Goal: Task Accomplishment & Management: Use online tool/utility

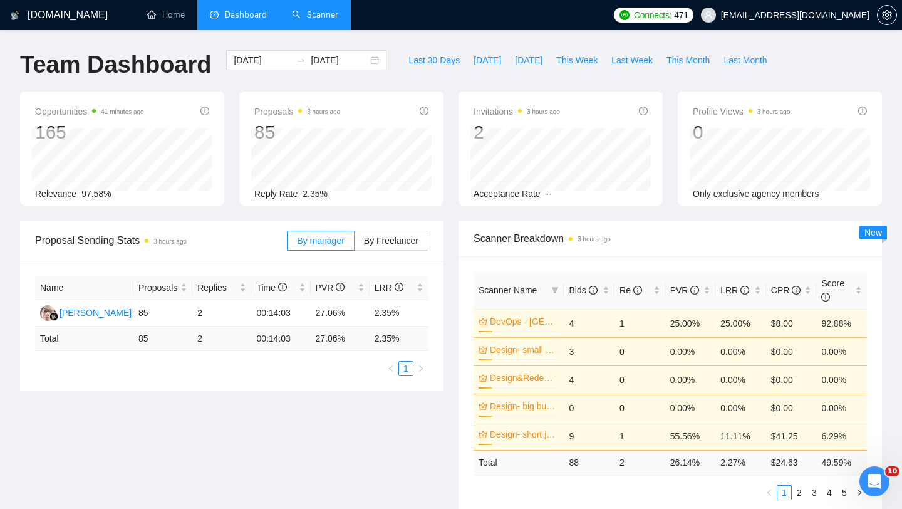
click at [326, 14] on link "Scanner" at bounding box center [315, 14] width 46 height 11
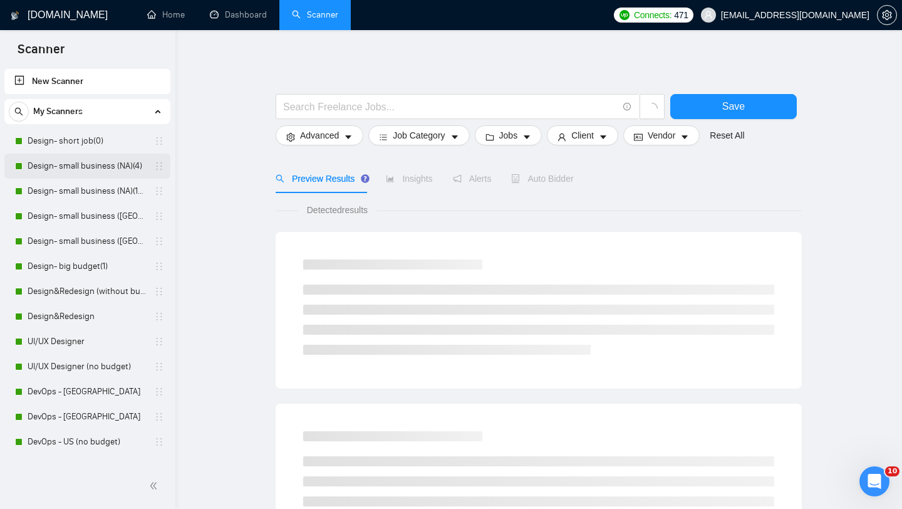
click at [85, 165] on link "Design- small business (NA)(4)" at bounding box center [87, 166] width 119 height 25
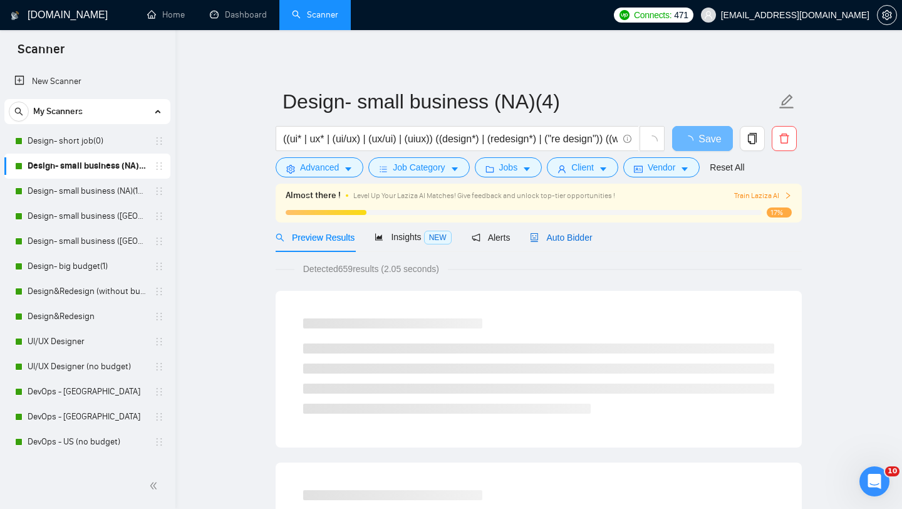
click at [571, 239] on span "Auto Bidder" at bounding box center [561, 237] width 62 height 10
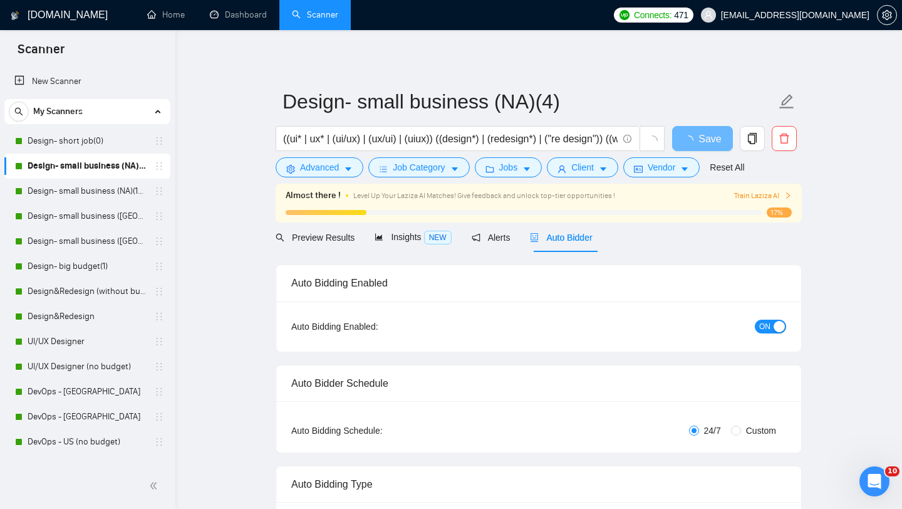
radio input "false"
radio input "true"
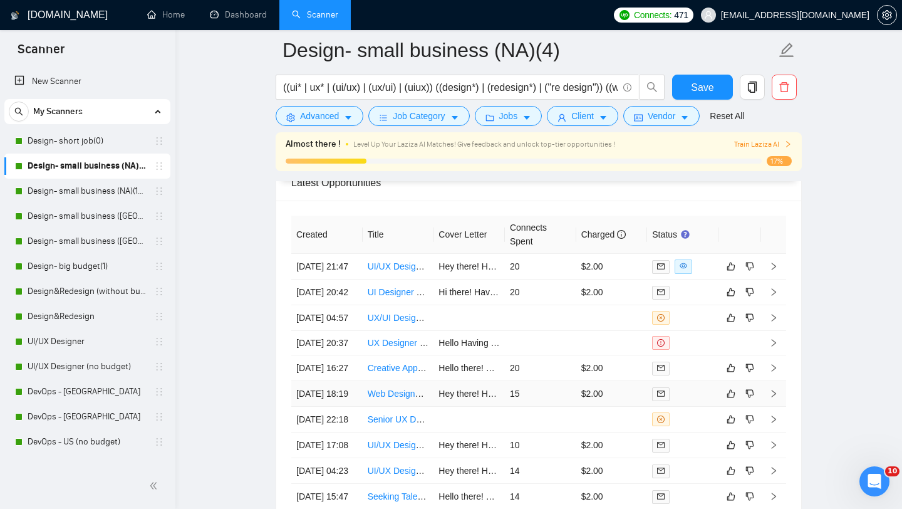
scroll to position [3321, 0]
click at [401, 281] on td "UI/UX Designer Needed for Ongoing Project" at bounding box center [398, 268] width 71 height 26
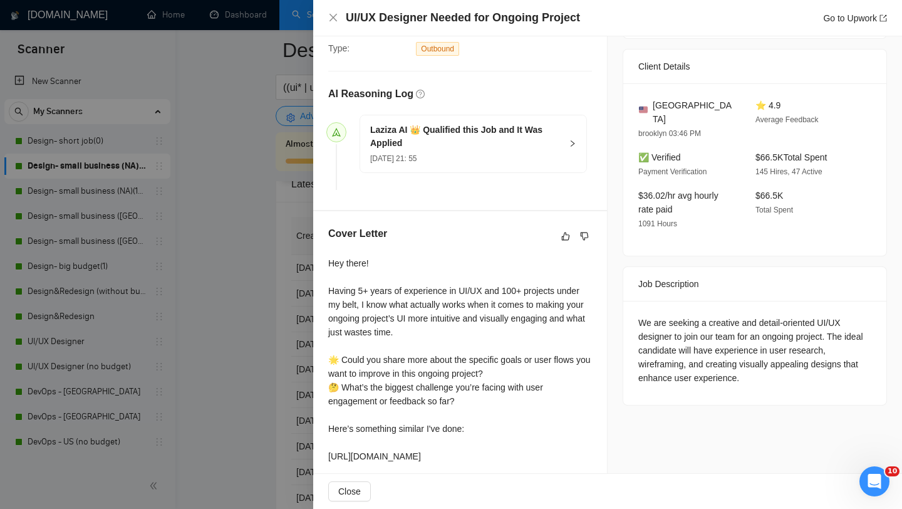
scroll to position [148, 0]
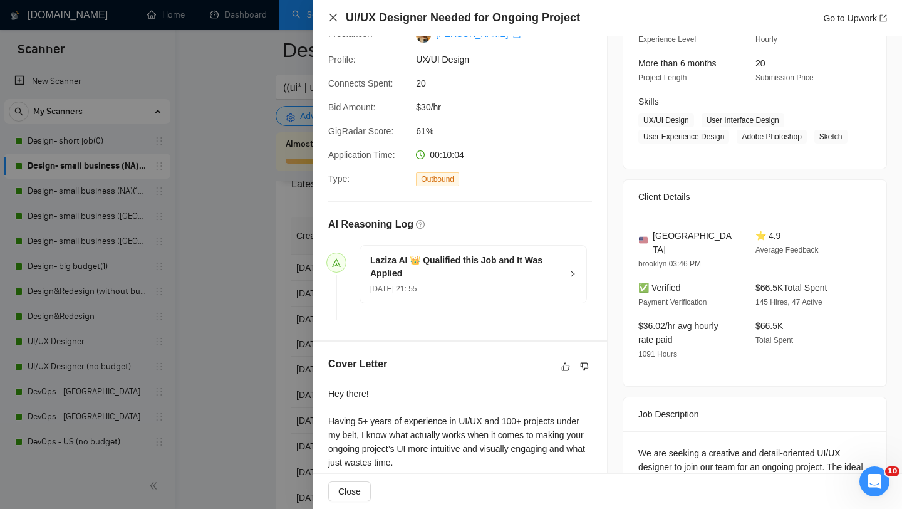
click at [334, 21] on icon "close" at bounding box center [333, 18] width 10 height 10
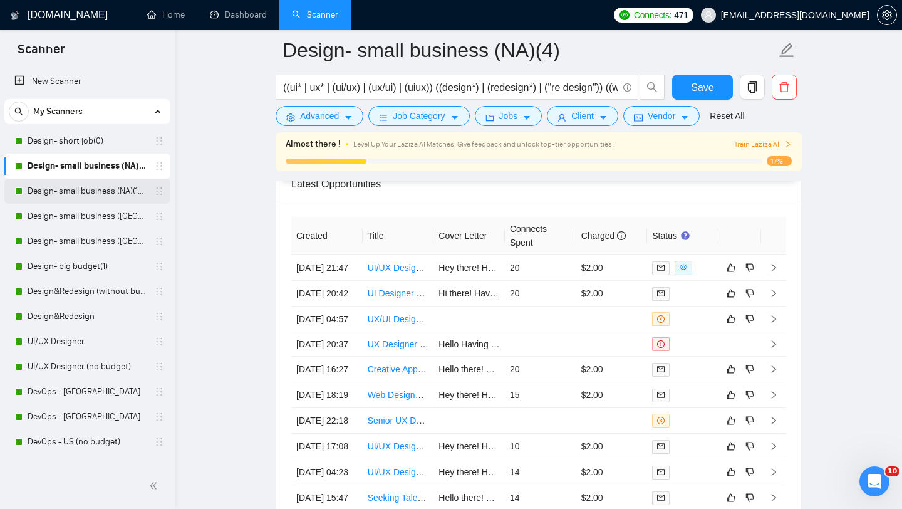
click at [82, 189] on link "Design- small business (NA)(15$)" at bounding box center [87, 191] width 119 height 25
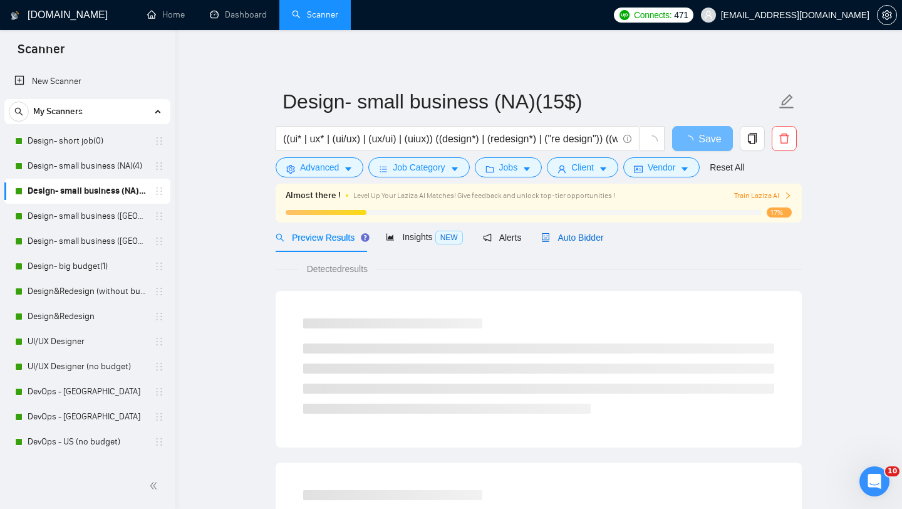
click at [573, 239] on span "Auto Bidder" at bounding box center [572, 237] width 62 height 10
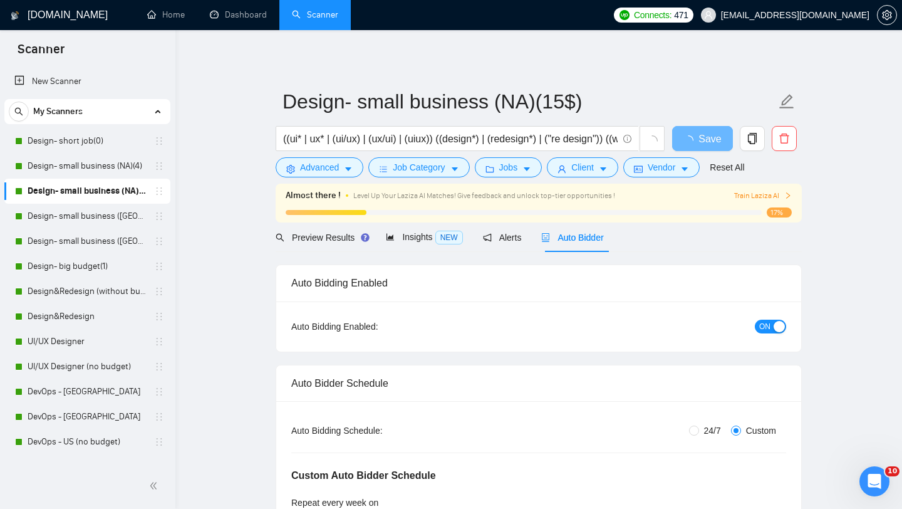
radio input "false"
radio input "true"
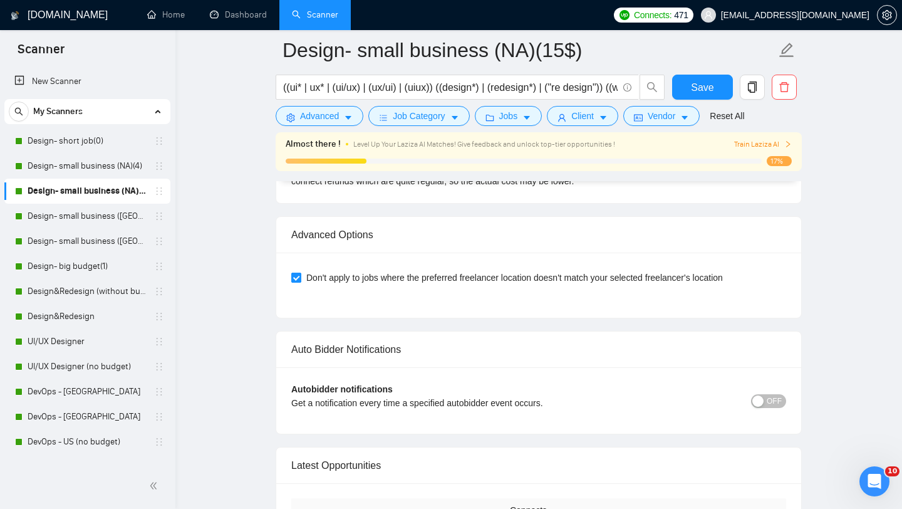
scroll to position [2954, 0]
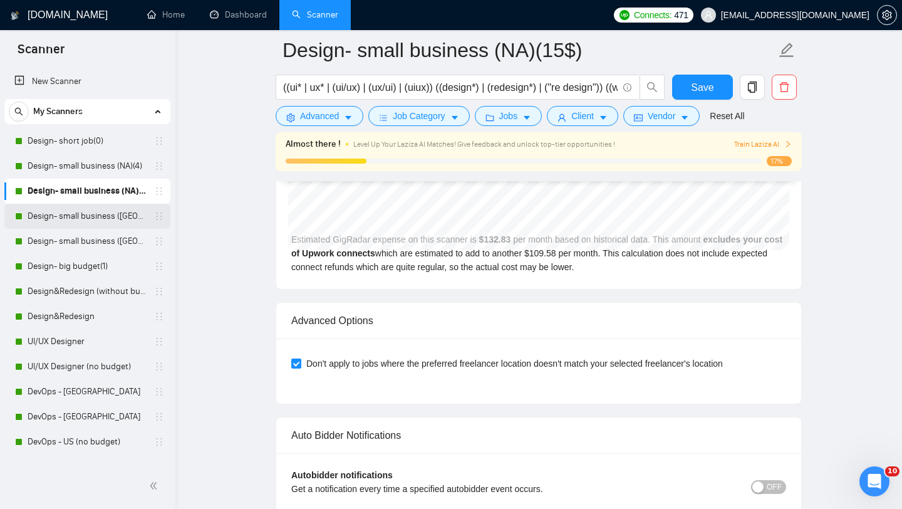
click at [91, 213] on link "Design- small business ([GEOGRAPHIC_DATA])(15$)" at bounding box center [87, 216] width 119 height 25
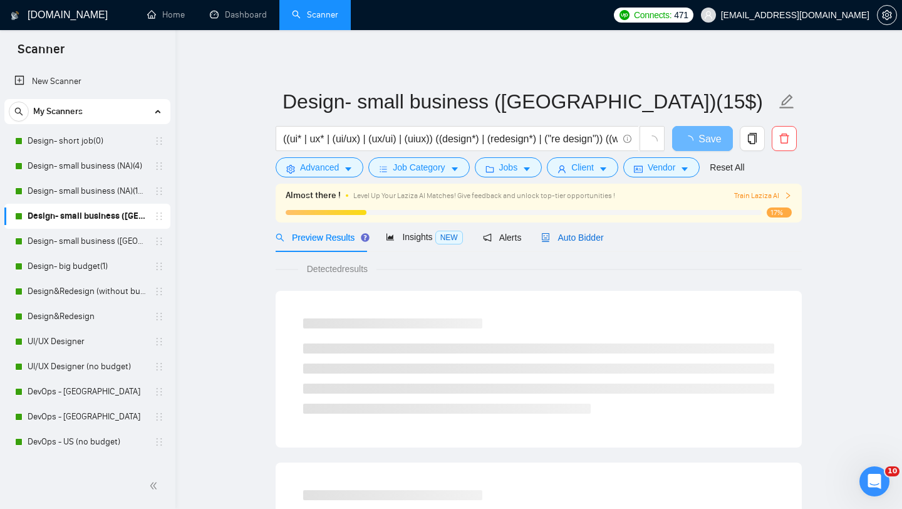
click at [597, 237] on span "Auto Bidder" at bounding box center [572, 237] width 62 height 10
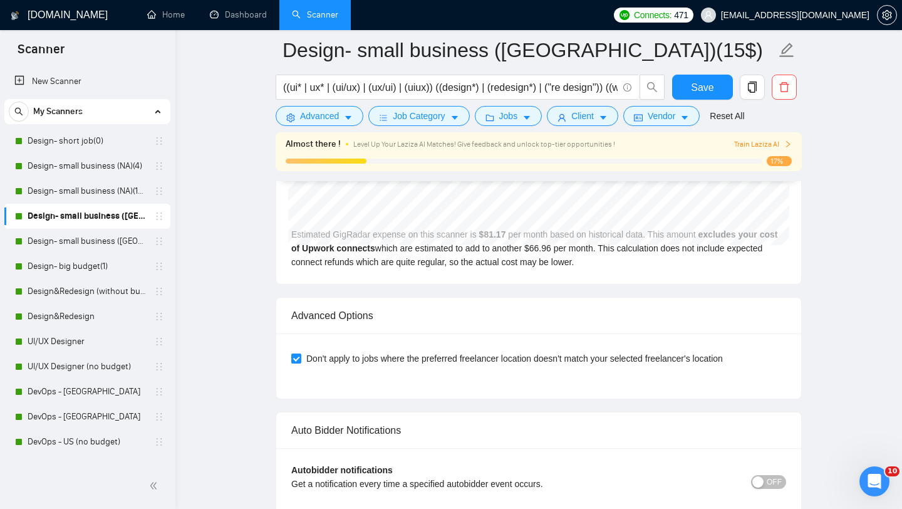
scroll to position [3083, 0]
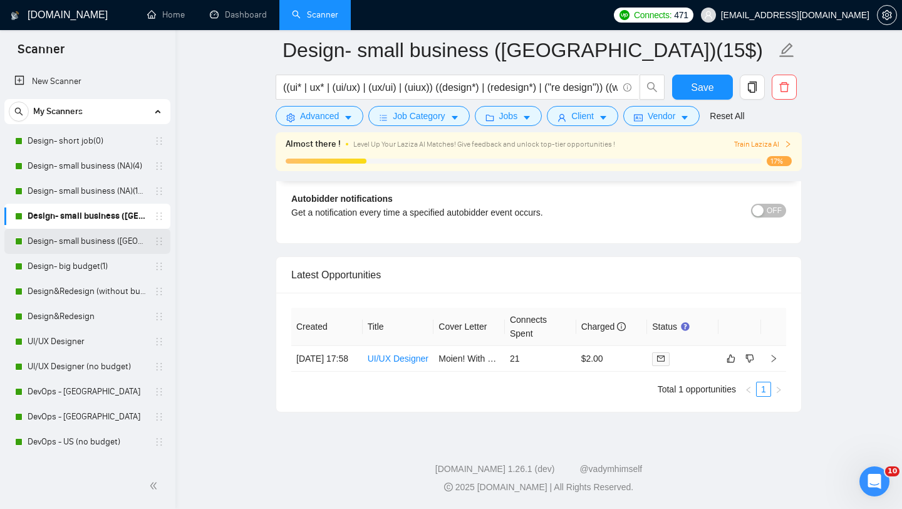
click at [70, 231] on link "Design- small business ([GEOGRAPHIC_DATA])(4)" at bounding box center [87, 241] width 119 height 25
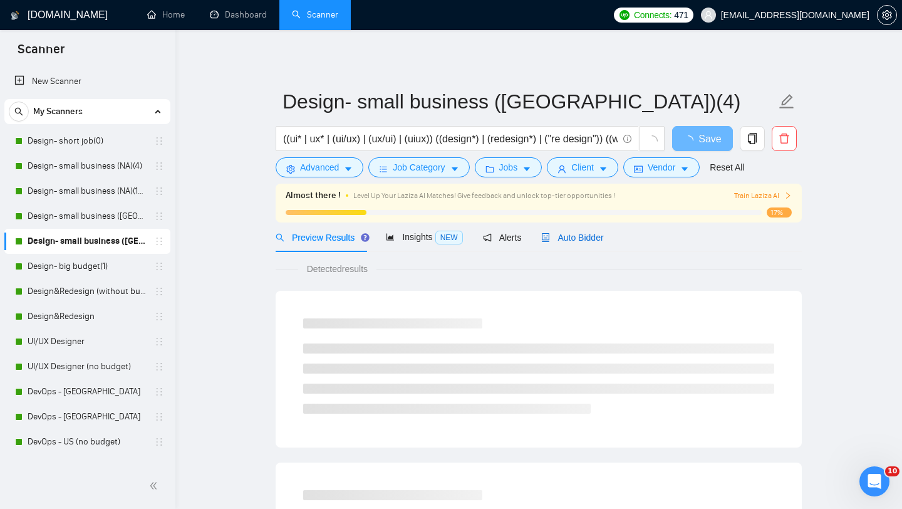
click at [597, 235] on span "Auto Bidder" at bounding box center [572, 237] width 62 height 10
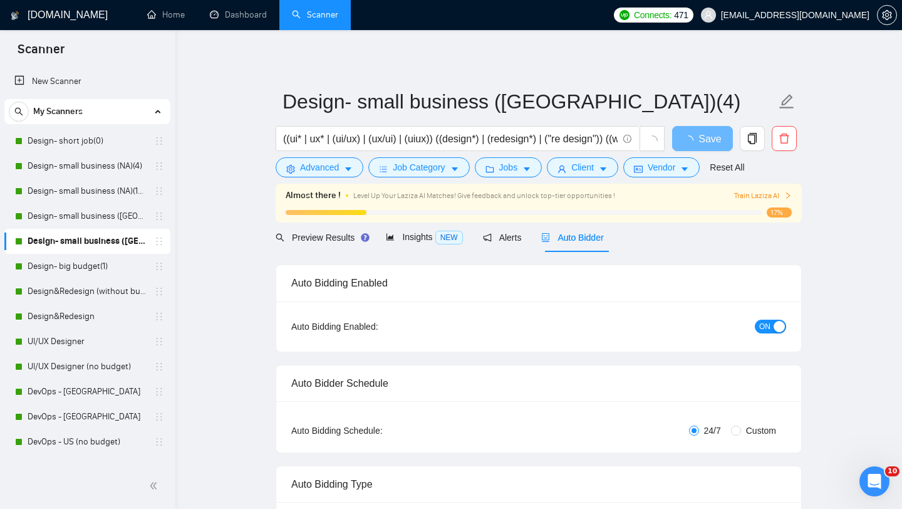
radio input "false"
radio input "true"
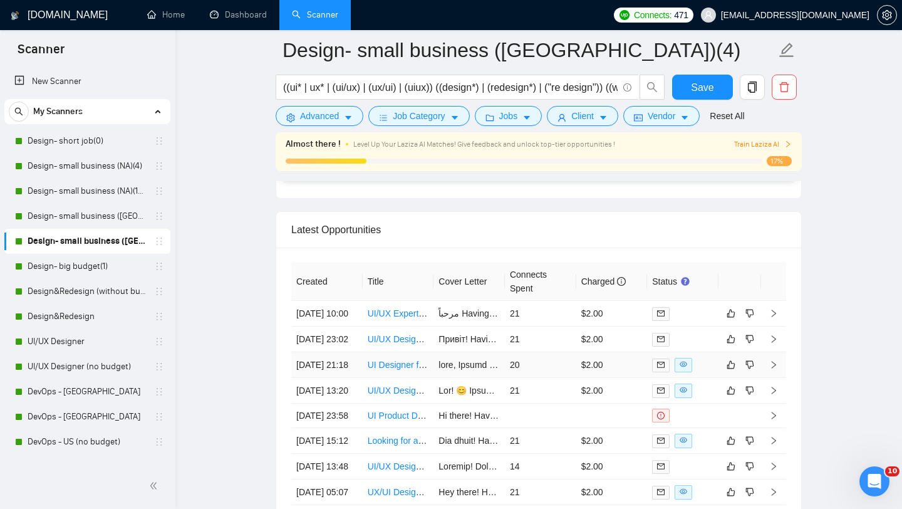
scroll to position [3273, 0]
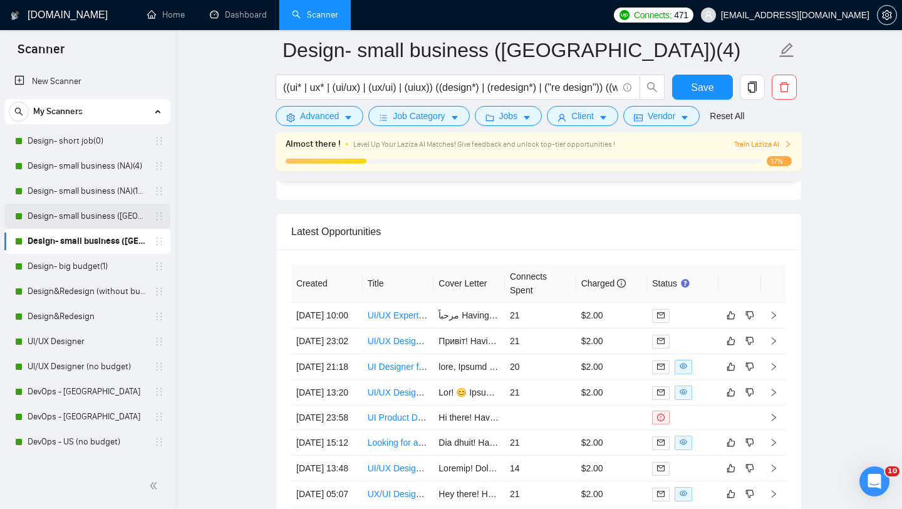
click at [105, 216] on link "Design- small business ([GEOGRAPHIC_DATA])(15$)" at bounding box center [87, 216] width 119 height 25
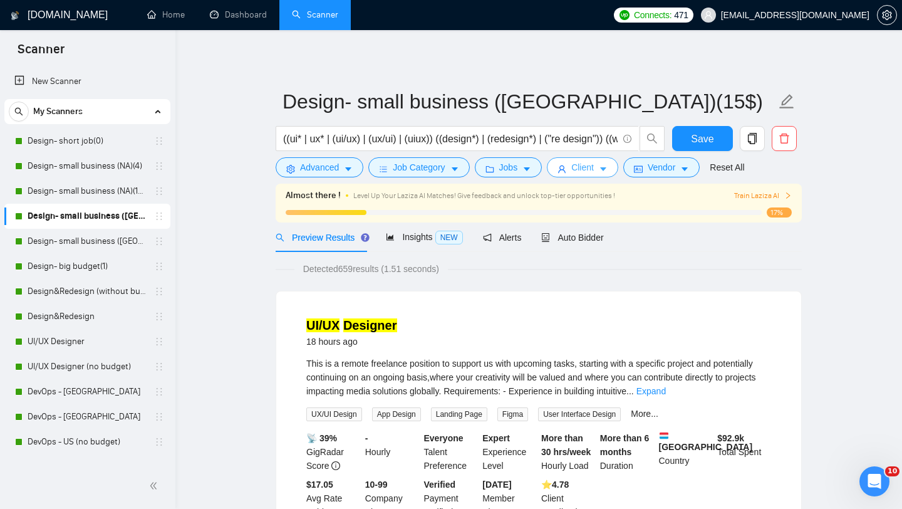
click at [591, 172] on span "Client" at bounding box center [582, 167] width 23 height 14
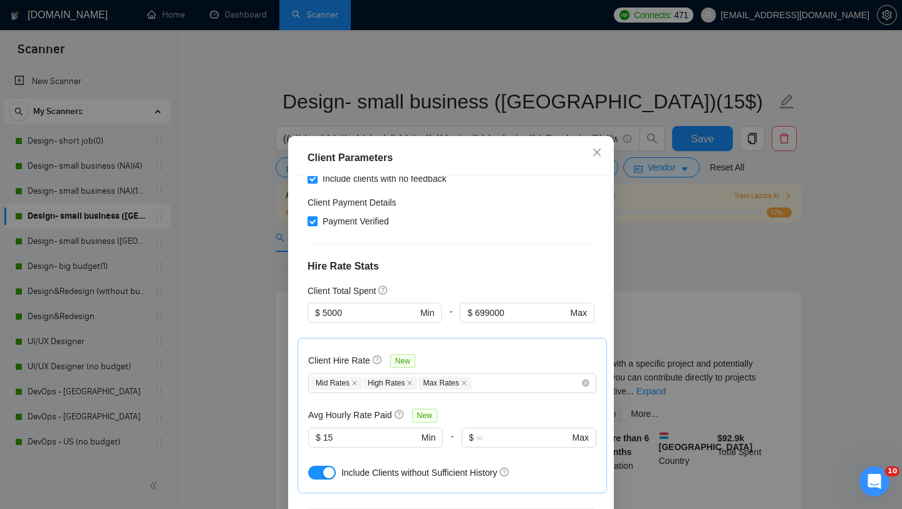
scroll to position [446, 0]
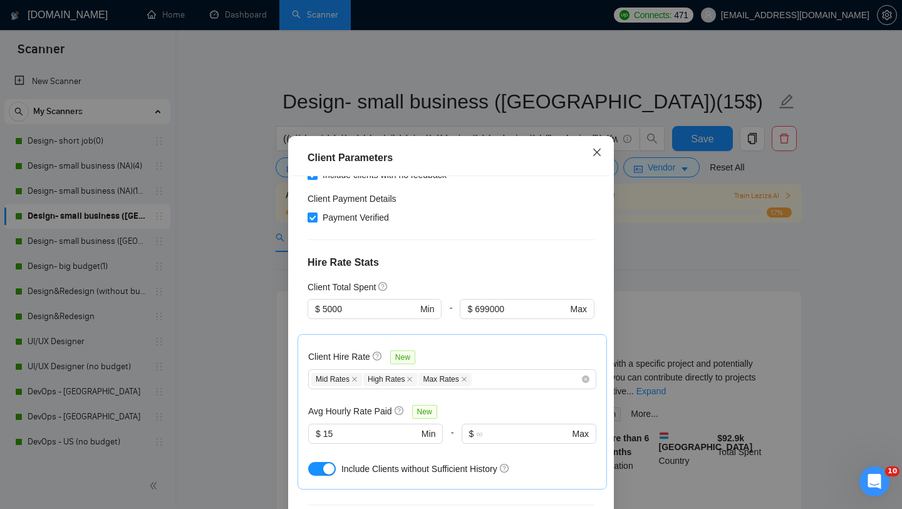
click at [591, 159] on span "Close" at bounding box center [597, 153] width 34 height 34
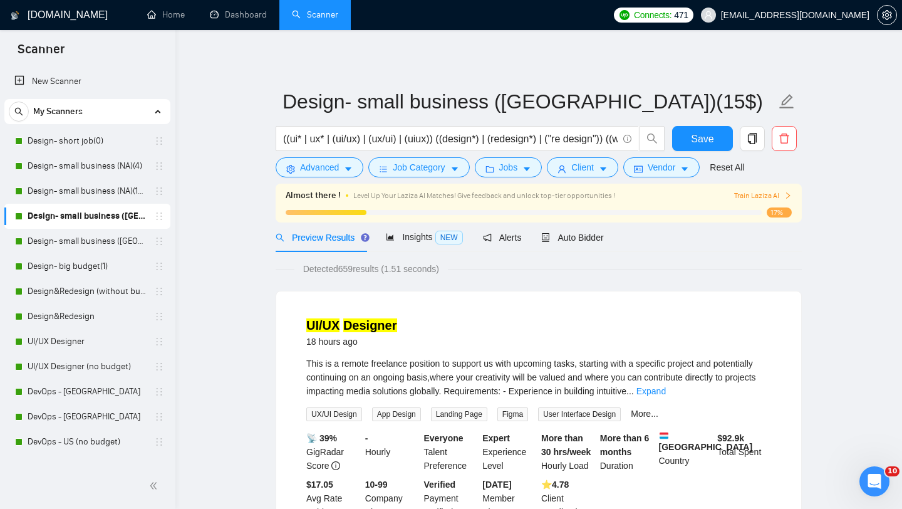
click at [526, 181] on form "Design- small business ([GEOGRAPHIC_DATA])(15$) ((ui* | ux* | (ui/ux) | (ux/ui)…" at bounding box center [539, 132] width 526 height 102
click at [518, 174] on span "Jobs" at bounding box center [508, 167] width 19 height 14
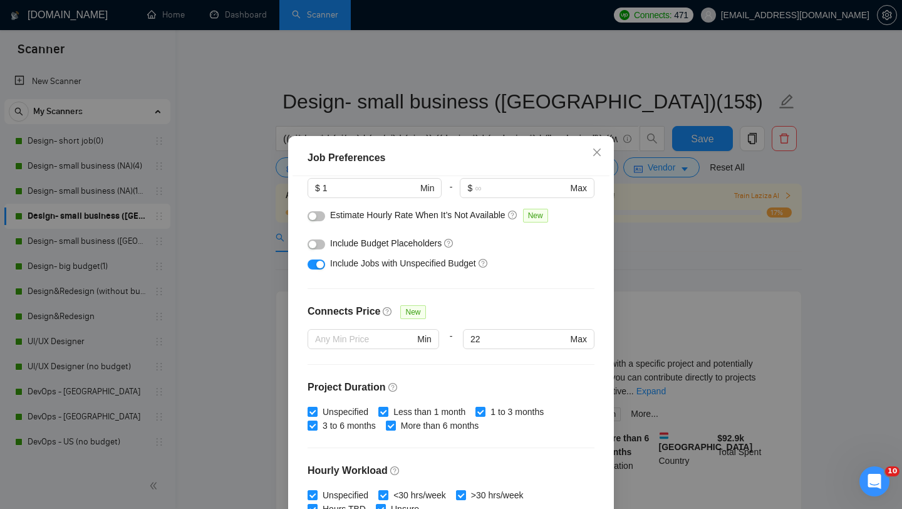
scroll to position [0, 0]
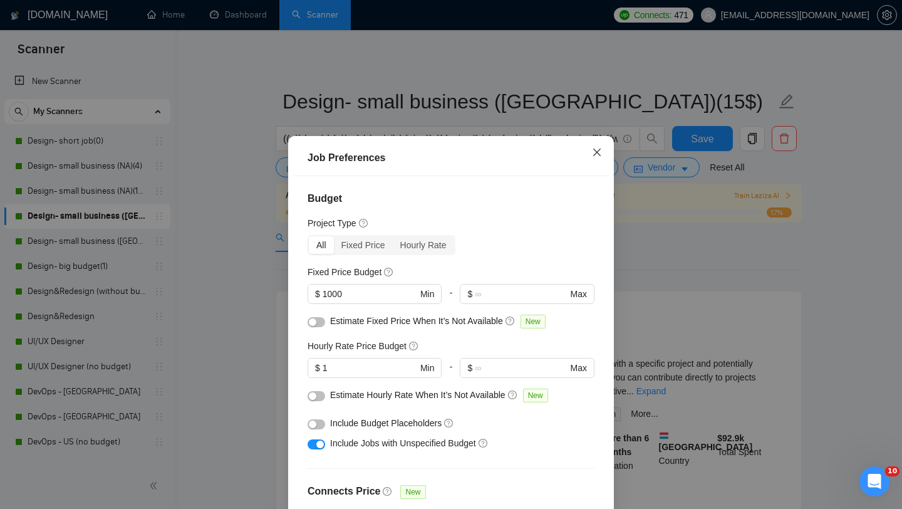
click at [596, 161] on span "Close" at bounding box center [597, 153] width 34 height 34
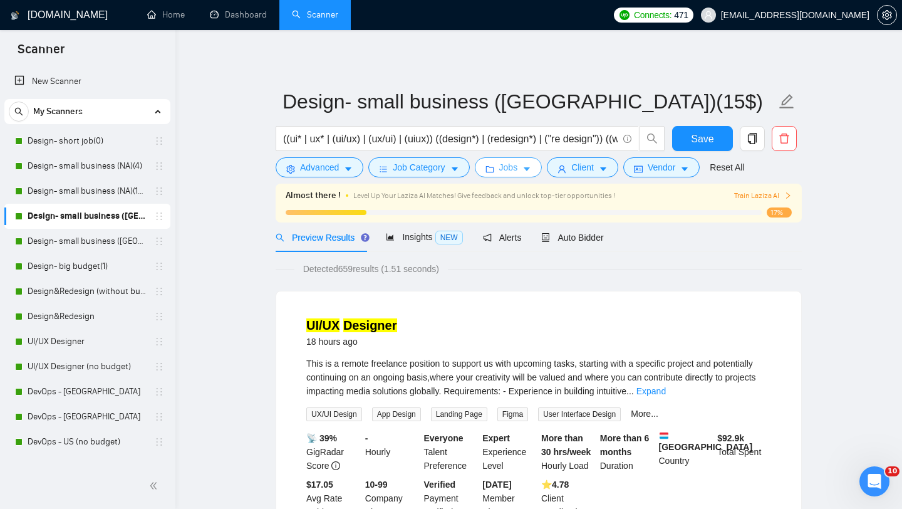
click at [502, 172] on button "Jobs" at bounding box center [509, 167] width 68 height 20
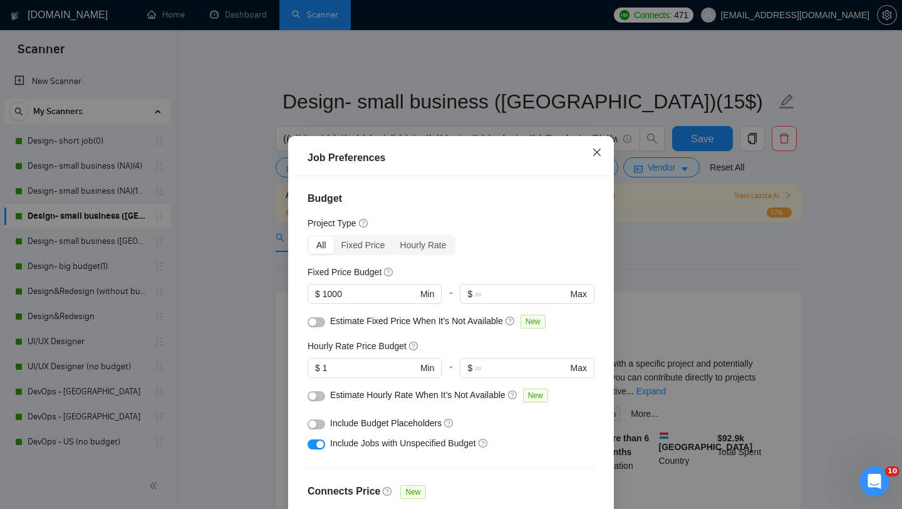
click at [593, 159] on span "Close" at bounding box center [597, 153] width 34 height 34
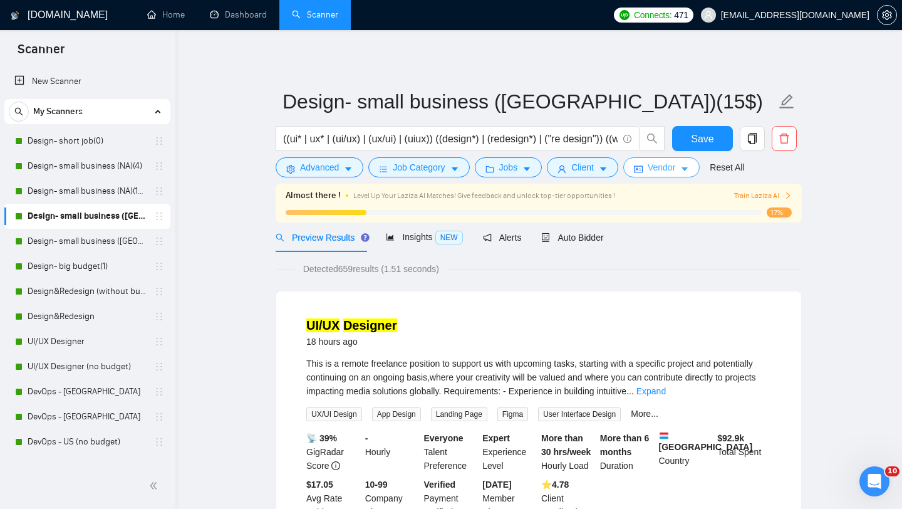
click at [643, 173] on icon "idcard" at bounding box center [638, 169] width 9 height 9
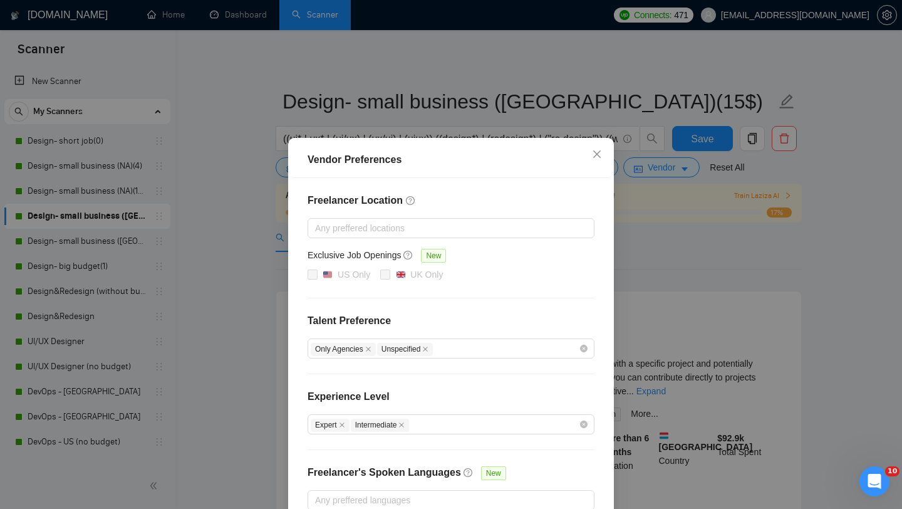
scroll to position [71, 0]
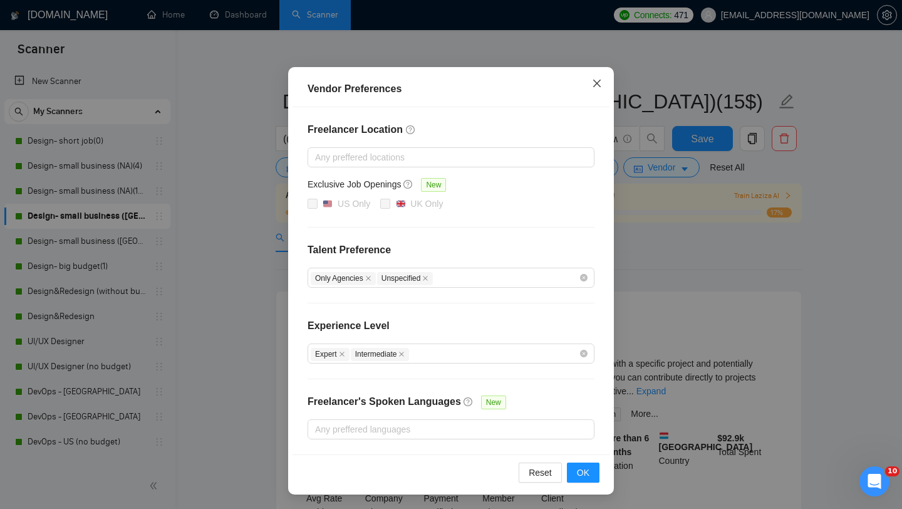
click at [596, 86] on icon "close" at bounding box center [597, 83] width 10 height 10
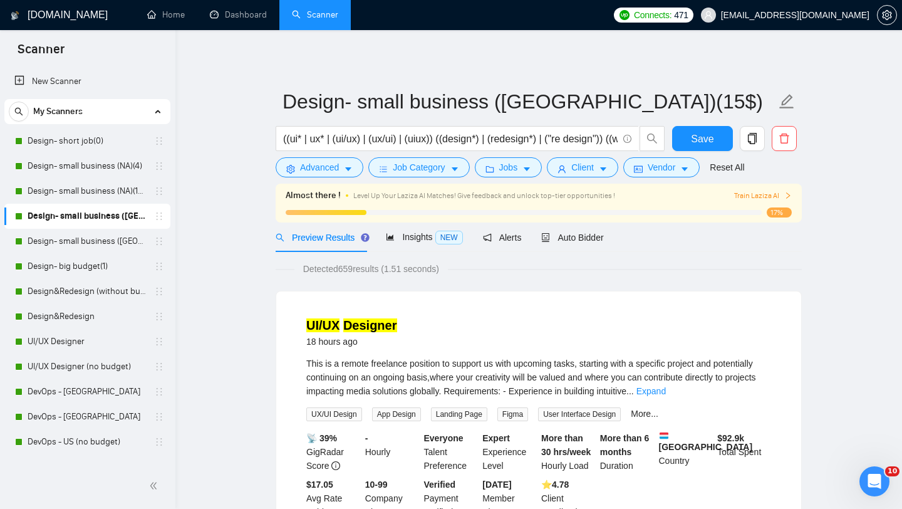
scroll to position [8, 0]
click at [406, 172] on span "Job Category" at bounding box center [419, 167] width 52 height 14
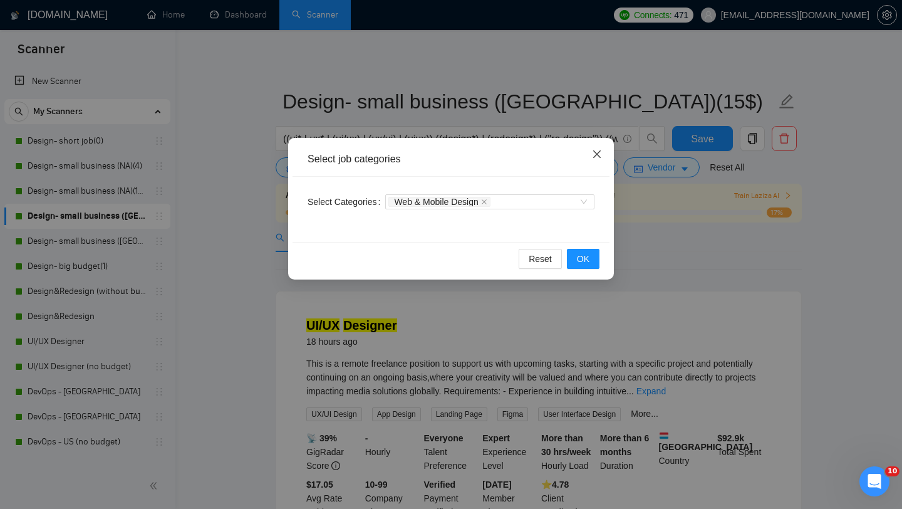
click at [594, 160] on span "Close" at bounding box center [597, 155] width 34 height 34
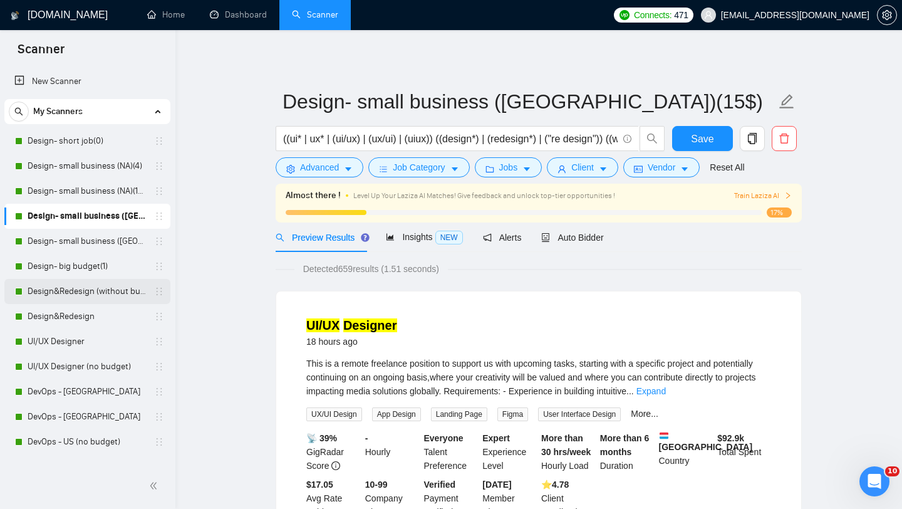
click at [69, 295] on link "Design&Redesign (without budget)" at bounding box center [87, 291] width 119 height 25
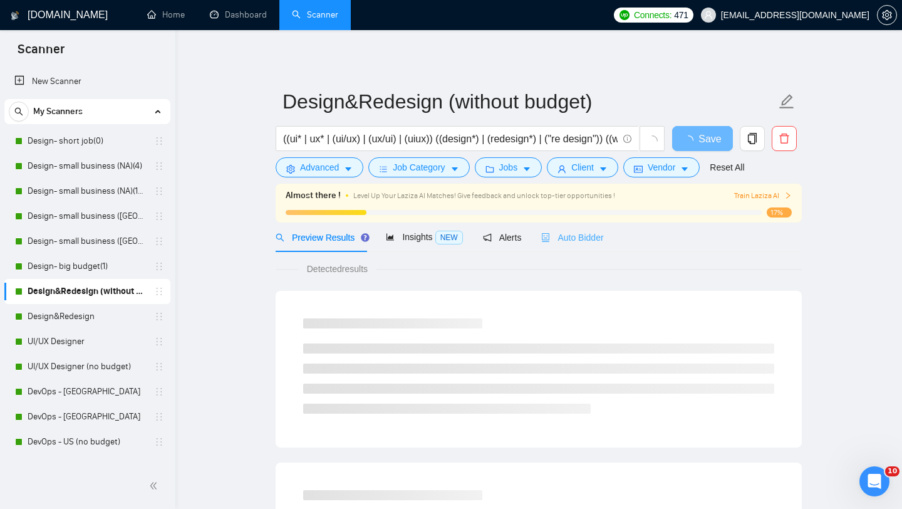
click at [574, 245] on div "Auto Bidder" at bounding box center [572, 236] width 62 height 29
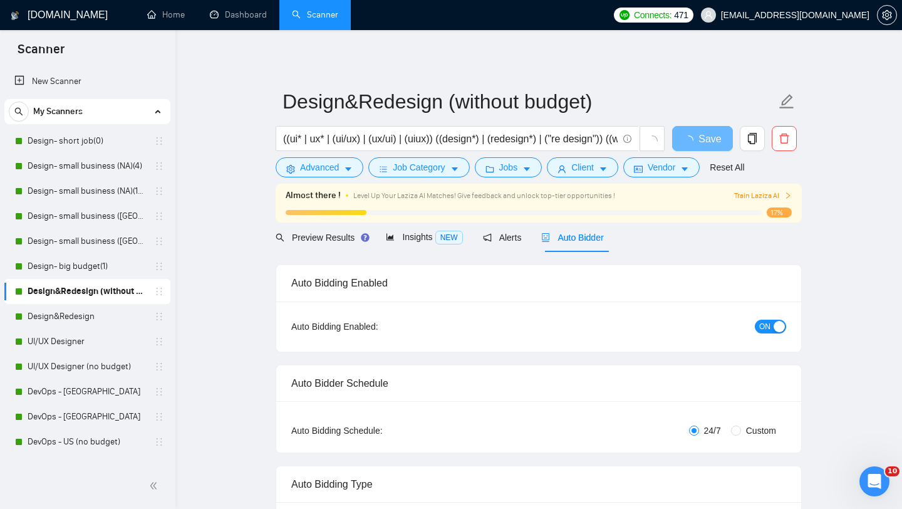
radio input "false"
radio input "true"
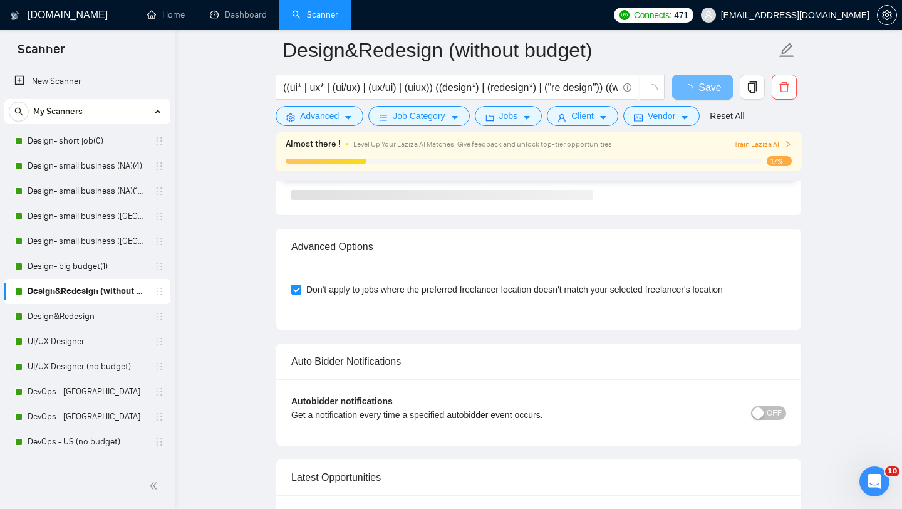
scroll to position [3127, 0]
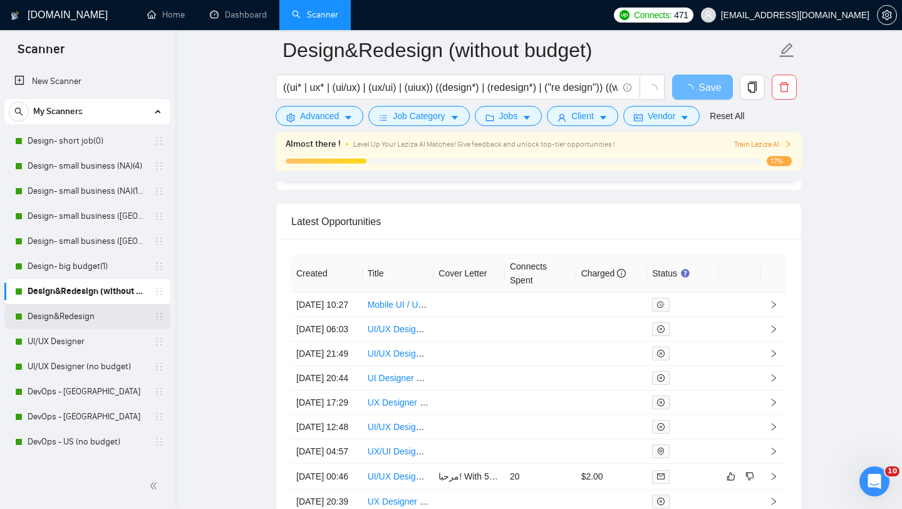
click at [78, 318] on link "Design&Redesign" at bounding box center [87, 316] width 119 height 25
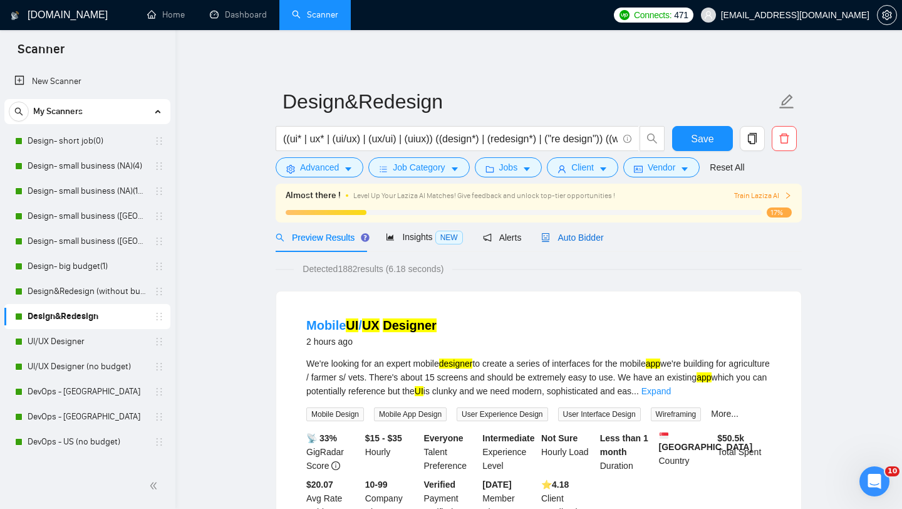
click at [600, 242] on span "Auto Bidder" at bounding box center [572, 237] width 62 height 10
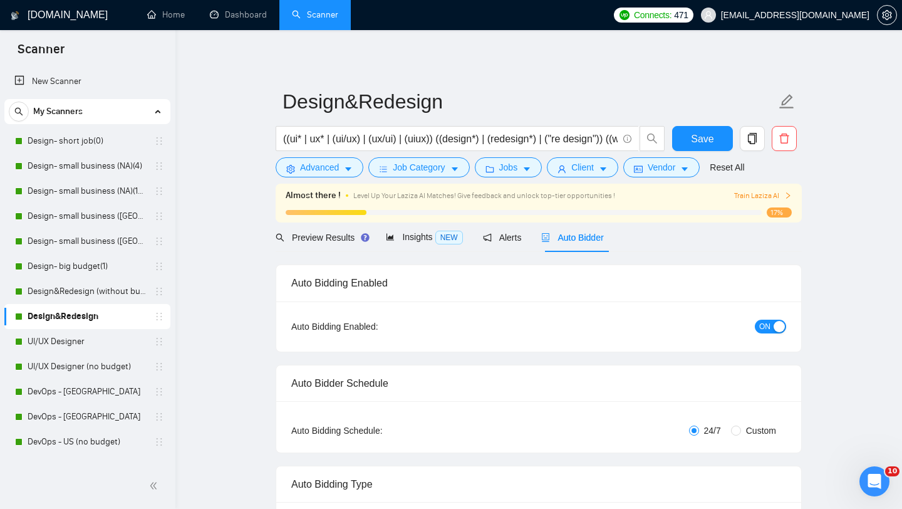
radio input "false"
radio input "true"
checkbox input "true"
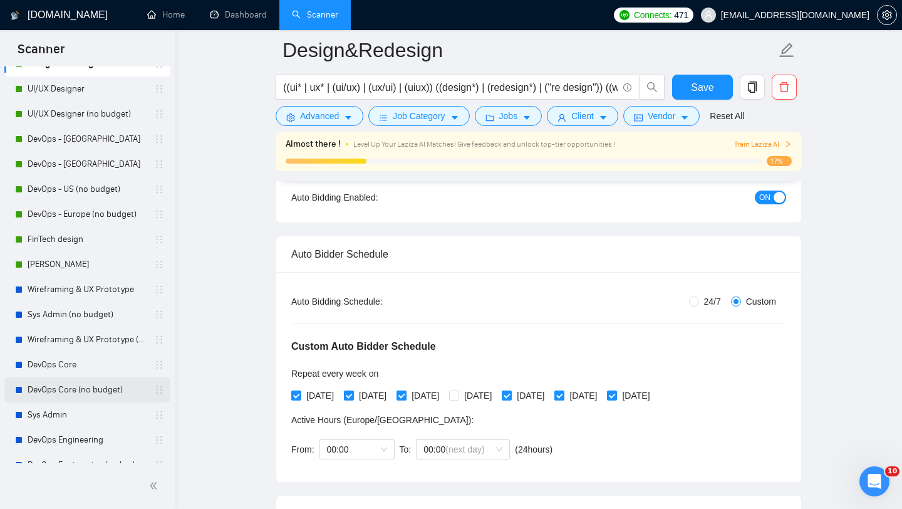
scroll to position [251, 0]
click at [61, 273] on link "[PERSON_NAME]" at bounding box center [87, 265] width 119 height 25
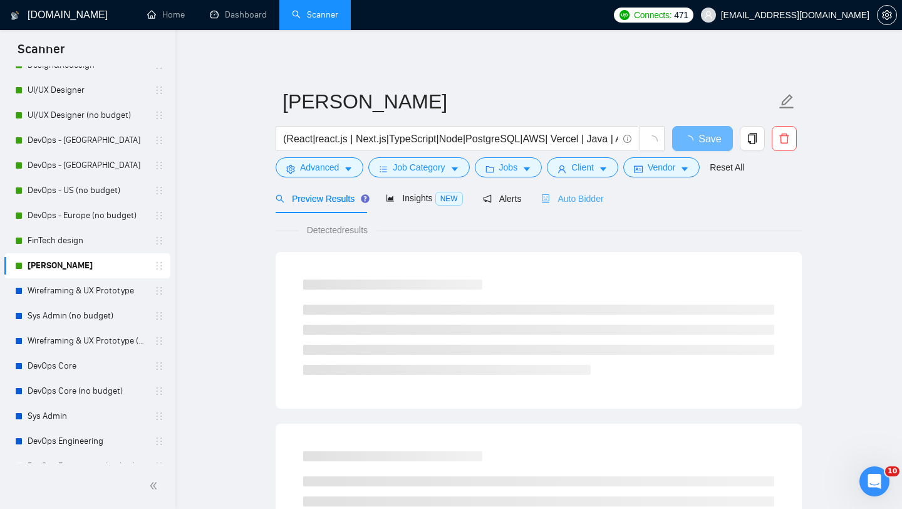
click at [581, 207] on div "Auto Bidder" at bounding box center [572, 198] width 62 height 29
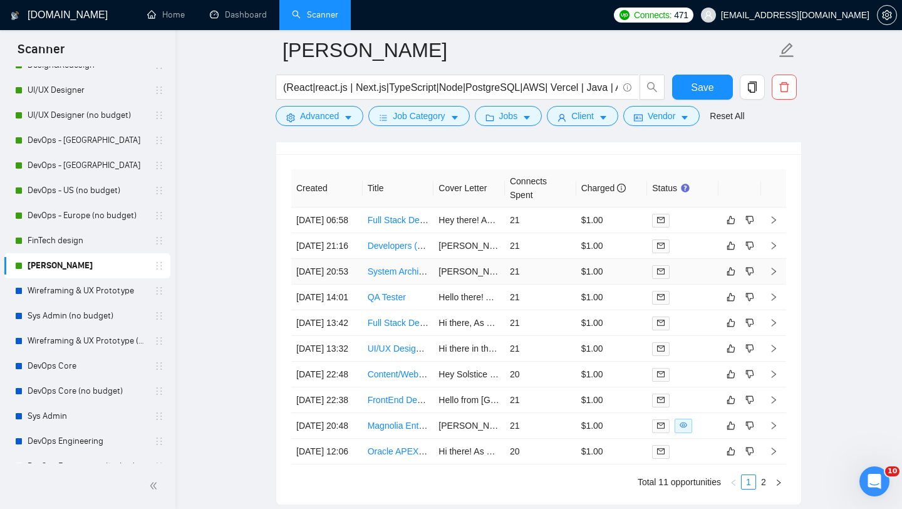
scroll to position [3148, 0]
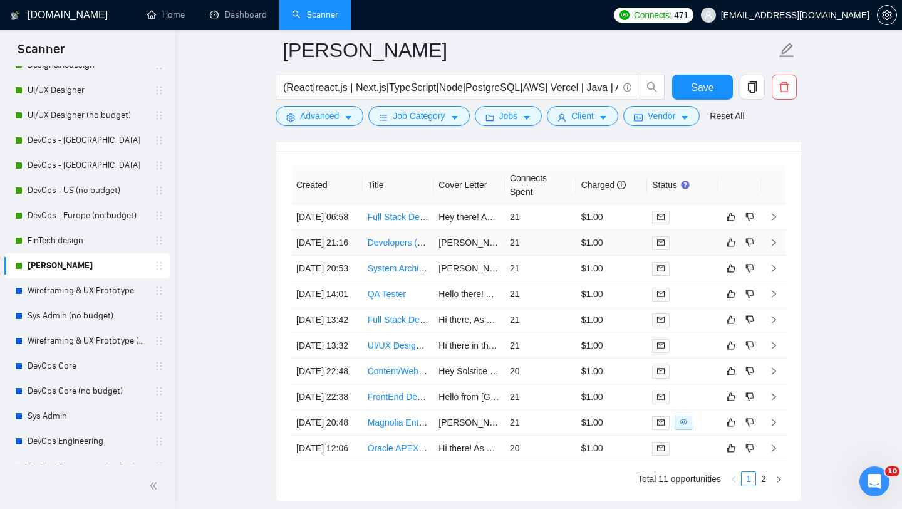
click at [466, 256] on td "[PERSON_NAME] tech Recruiting Team! 😊 As a founder, I know the balance between …" at bounding box center [469, 243] width 71 height 26
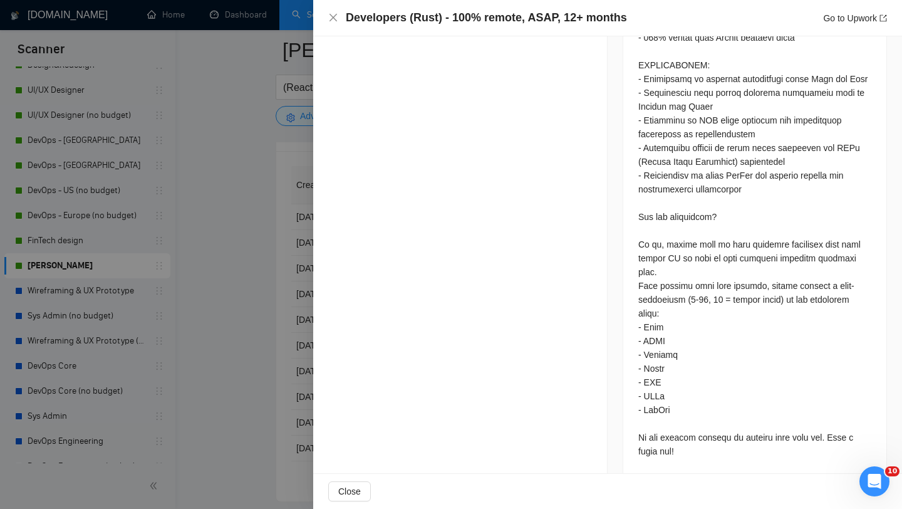
scroll to position [845, 0]
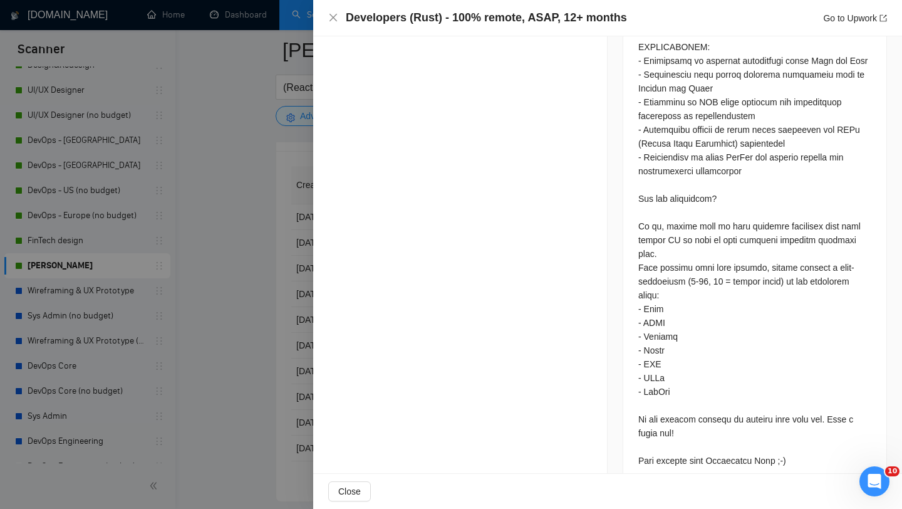
click at [667, 434] on div at bounding box center [754, 115] width 233 height 703
copy div "wynwood"
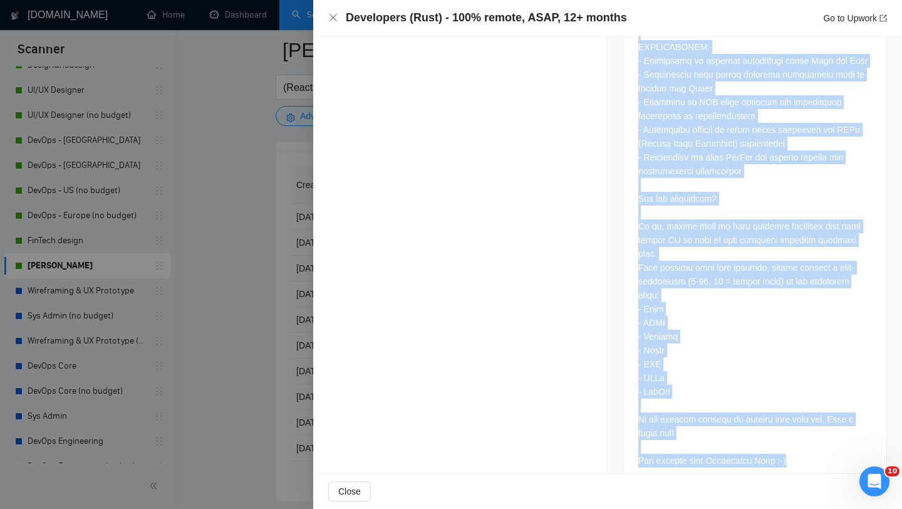
drag, startPoint x: 639, startPoint y: 91, endPoint x: 689, endPoint y: 476, distance: 387.9
click at [689, 476] on div "Developers (Rust) - 100% remote, ASAP, 12+ months Go to Upwork Proposal Details…" at bounding box center [607, 254] width 589 height 509
copy div "Dear Developers, We are currently looking for multiple Developers (Rust) in dif…"
